Goal: Check status

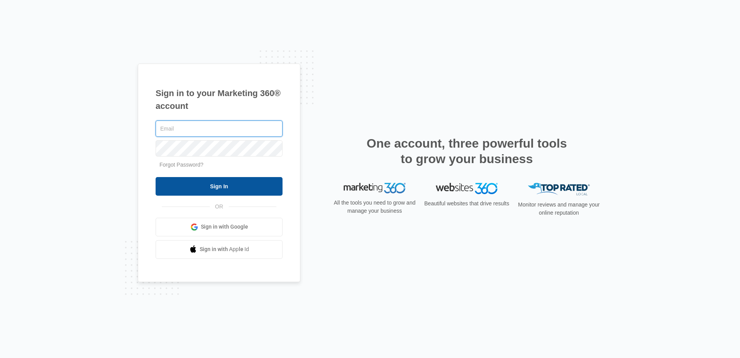
type input "[PERSON_NAME][EMAIL_ADDRESS][DOMAIN_NAME]"
click at [235, 183] on input "Sign In" at bounding box center [219, 186] width 127 height 19
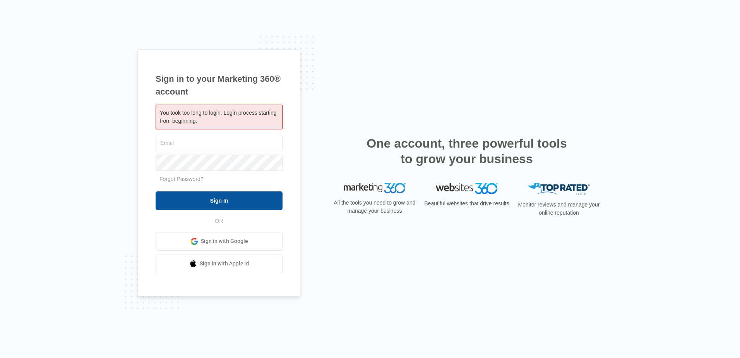
type input "[PERSON_NAME][EMAIL_ADDRESS][DOMAIN_NAME]"
click at [220, 200] on input "Sign In" at bounding box center [219, 200] width 127 height 19
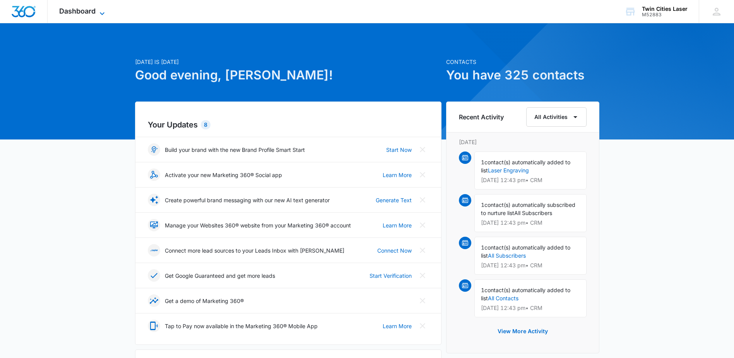
click at [88, 12] on span "Dashboard" at bounding box center [77, 11] width 36 height 8
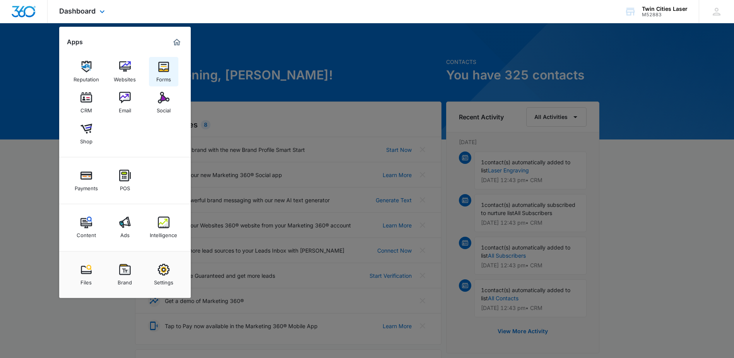
click at [164, 75] on div "Forms" at bounding box center [163, 77] width 15 height 10
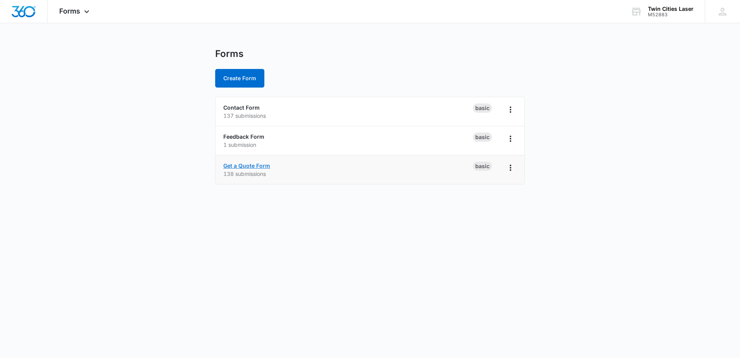
click at [262, 165] on link "Get a Quote Form" at bounding box center [246, 165] width 47 height 7
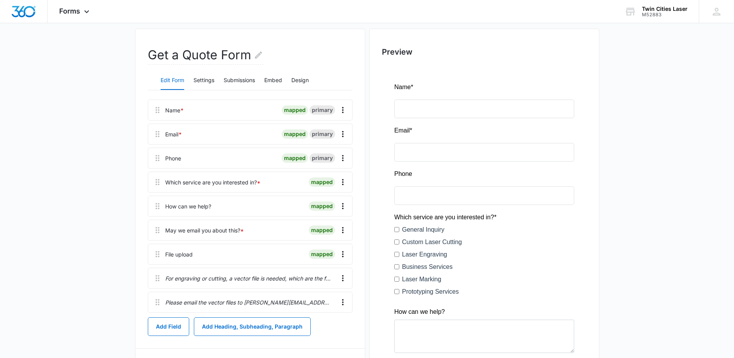
scroll to position [77, 0]
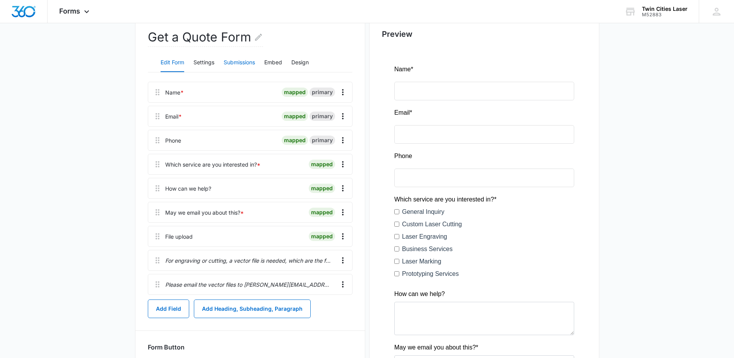
click at [251, 61] on button "Submissions" at bounding box center [239, 62] width 31 height 19
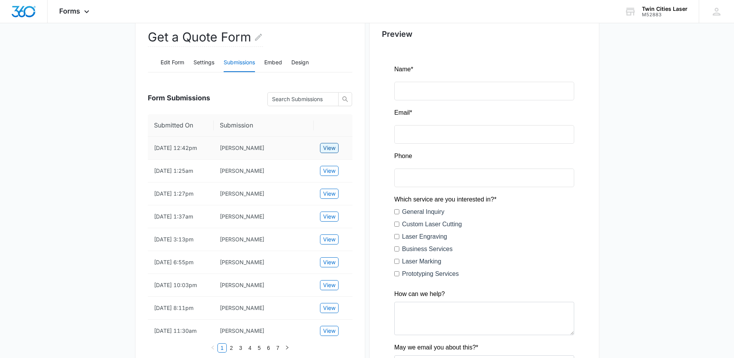
click at [329, 147] on span "View" at bounding box center [329, 148] width 12 height 9
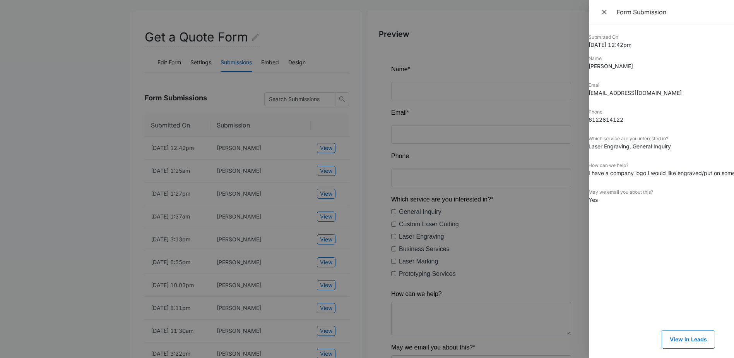
scroll to position [0, 0]
click at [385, 131] on div at bounding box center [367, 179] width 734 height 358
